Goal: Transaction & Acquisition: Download file/media

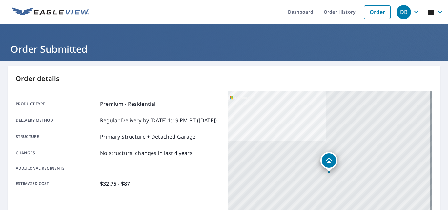
scroll to position [66, 0]
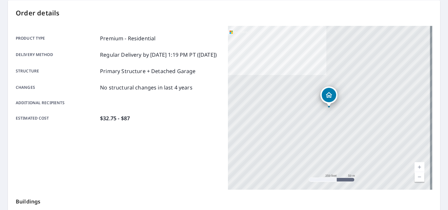
click at [146, 3] on div "Order details Product type Premium - Residential Delivery method Regular Delive…" at bounding box center [224, 149] width 433 height 298
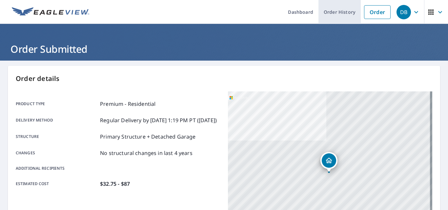
click at [326, 13] on link "Order History" at bounding box center [340, 12] width 42 height 24
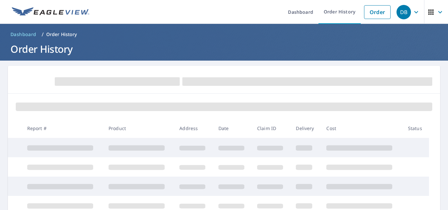
click at [26, 35] on span "Dashboard" at bounding box center [24, 34] width 26 height 7
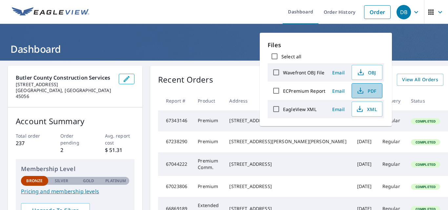
click at [363, 88] on icon "button" at bounding box center [361, 91] width 8 height 8
click at [371, 90] on span "PDF" at bounding box center [366, 91] width 21 height 8
click at [262, 168] on div "[STREET_ADDRESS]" at bounding box center [287, 164] width 117 height 7
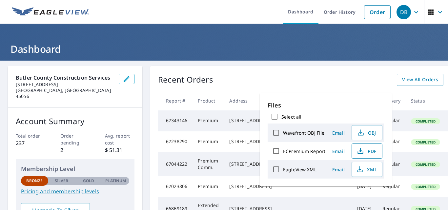
click at [374, 151] on span "PDF" at bounding box center [366, 151] width 21 height 8
click at [258, 44] on h1 "Dashboard" at bounding box center [224, 48] width 433 height 13
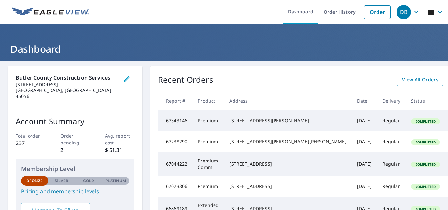
click at [402, 78] on span "View All Orders" at bounding box center [420, 80] width 36 height 8
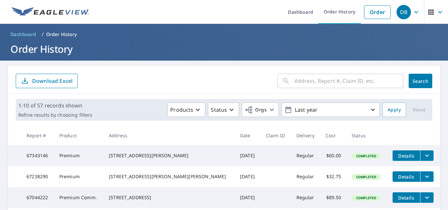
click at [311, 83] on input "text" at bounding box center [349, 81] width 109 height 18
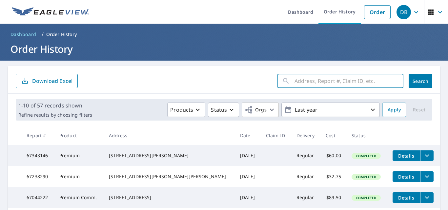
click at [424, 181] on icon "filesDropdownBtn-67238290" at bounding box center [428, 177] width 8 height 8
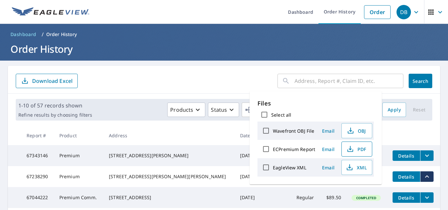
click at [363, 149] on span "PDF" at bounding box center [356, 149] width 21 height 8
